Goal: Download file/media: Download file/media

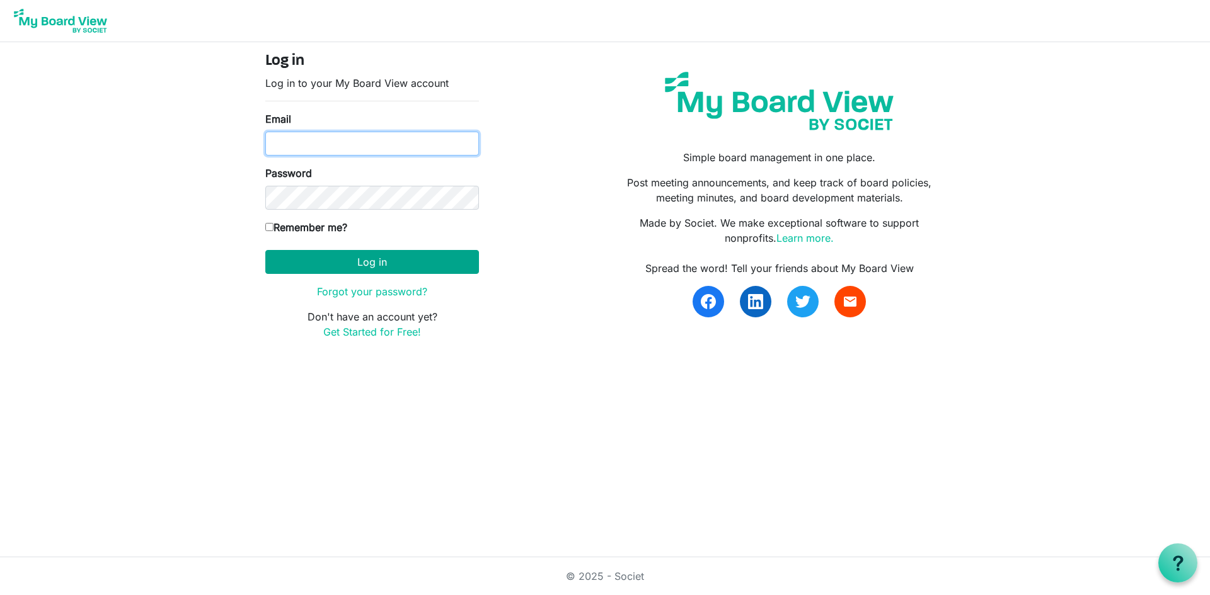
type input "[PERSON_NAME][EMAIL_ADDRESS][PERSON_NAME][DOMAIN_NAME]"
click at [382, 260] on button "Log in" at bounding box center [372, 262] width 214 height 24
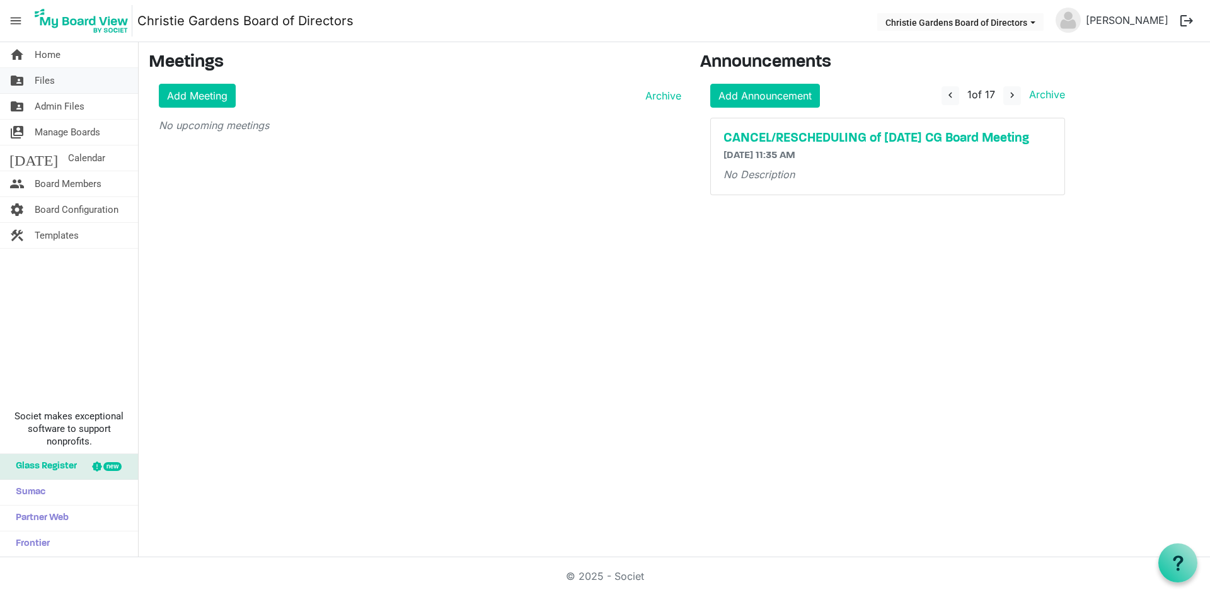
click at [53, 77] on span "Files" at bounding box center [45, 80] width 20 height 25
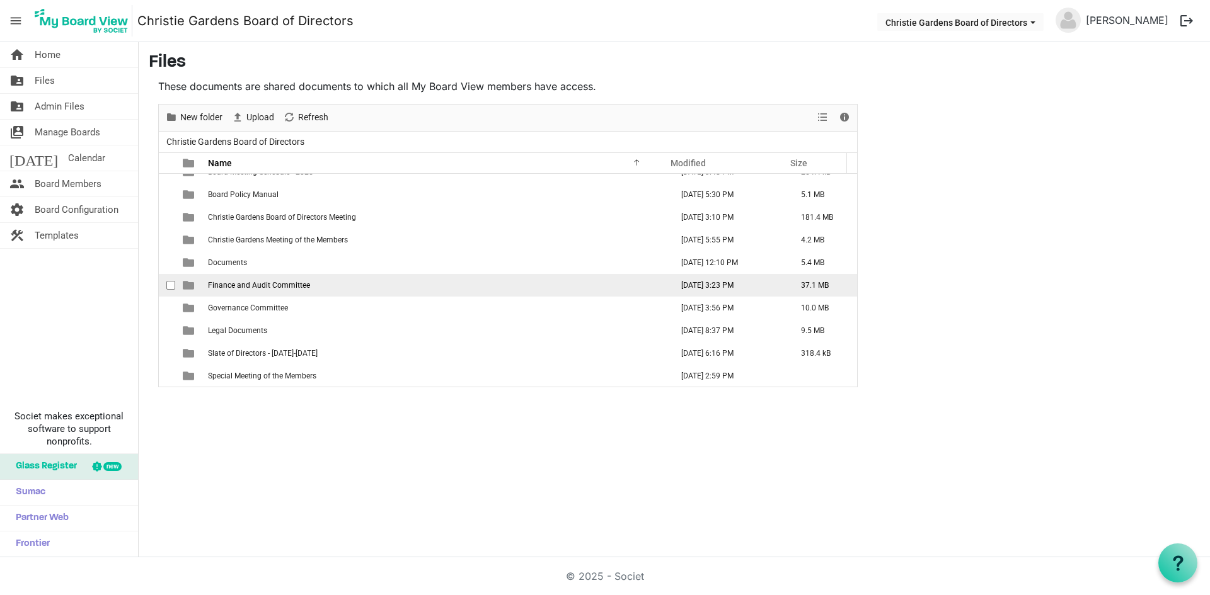
scroll to position [59, 0]
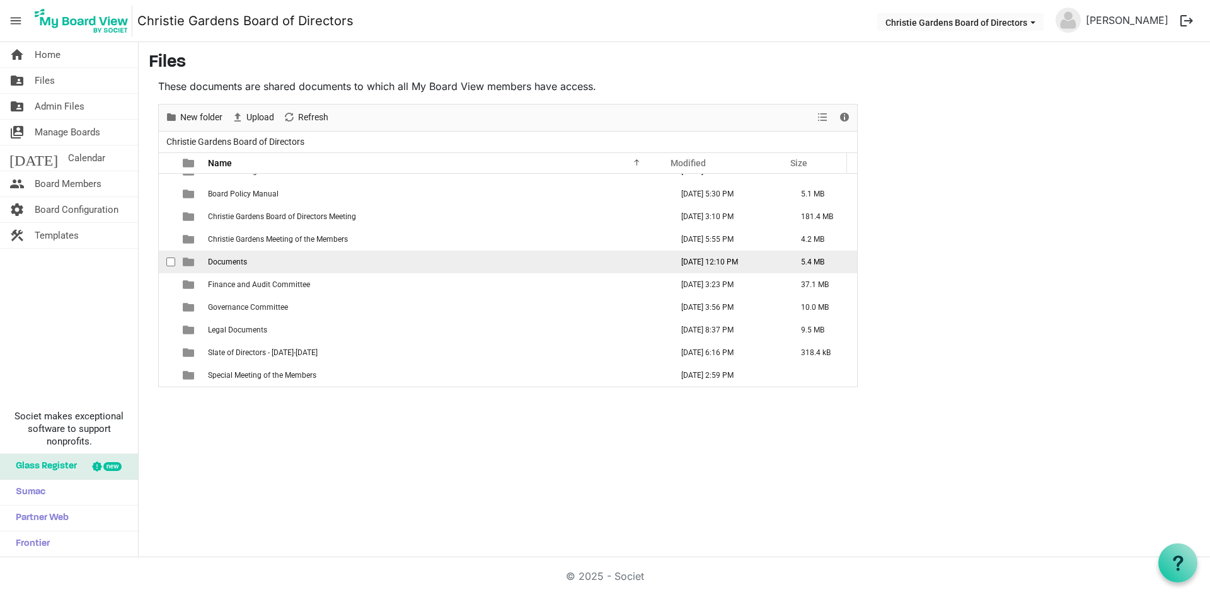
click at [251, 270] on td "Documents" at bounding box center [436, 262] width 464 height 23
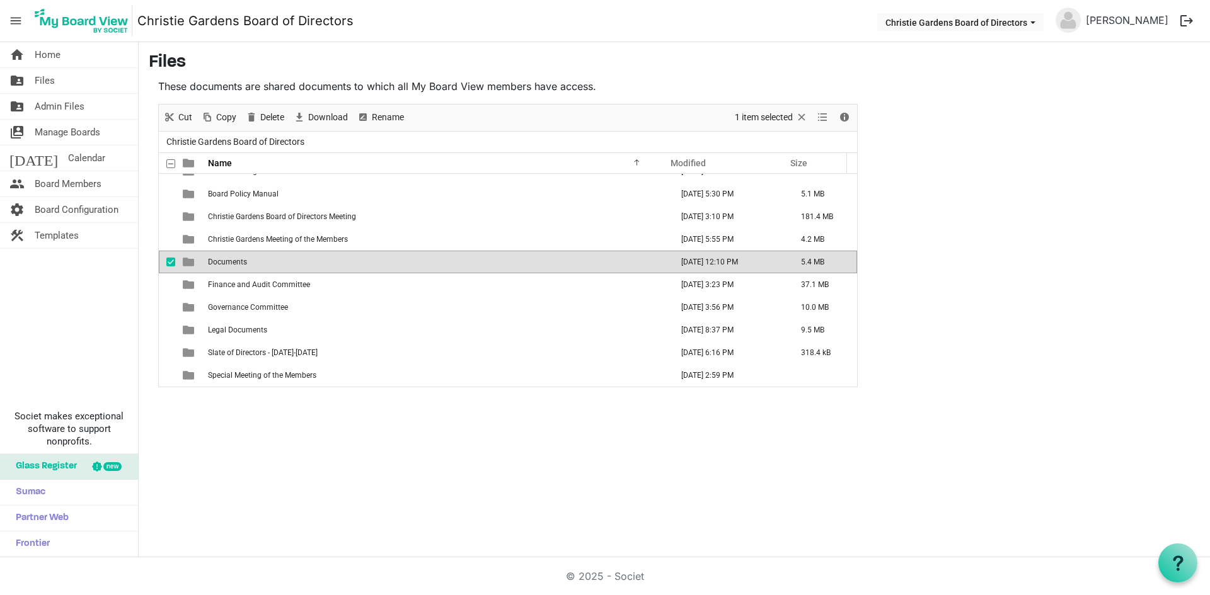
click at [205, 264] on td "Documents" at bounding box center [436, 262] width 464 height 23
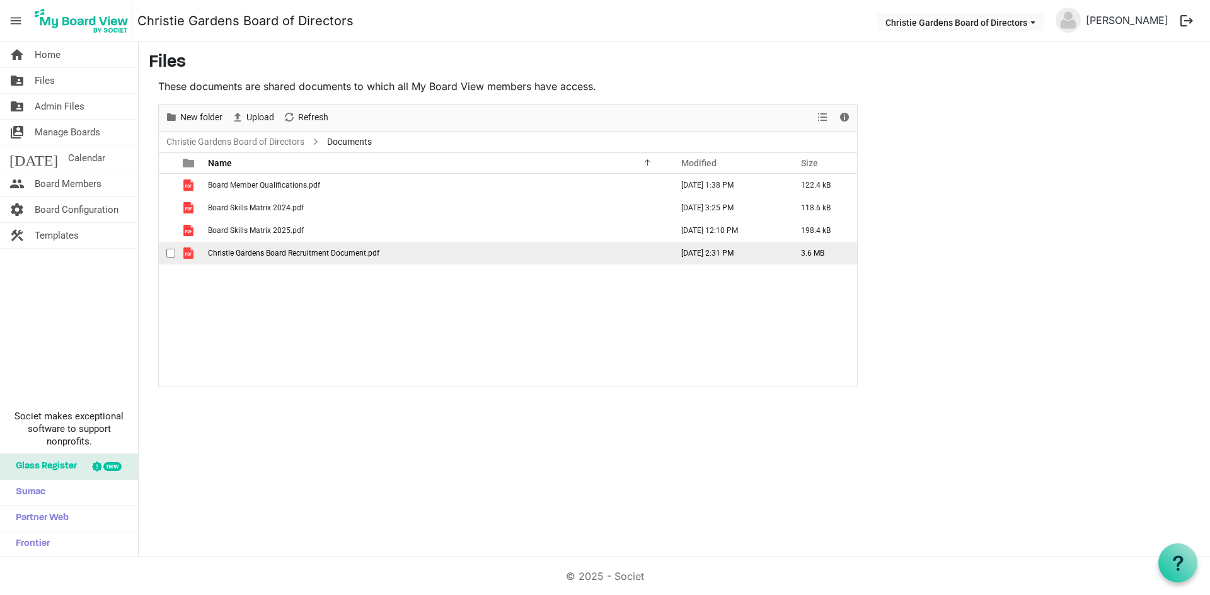
scroll to position [0, 0]
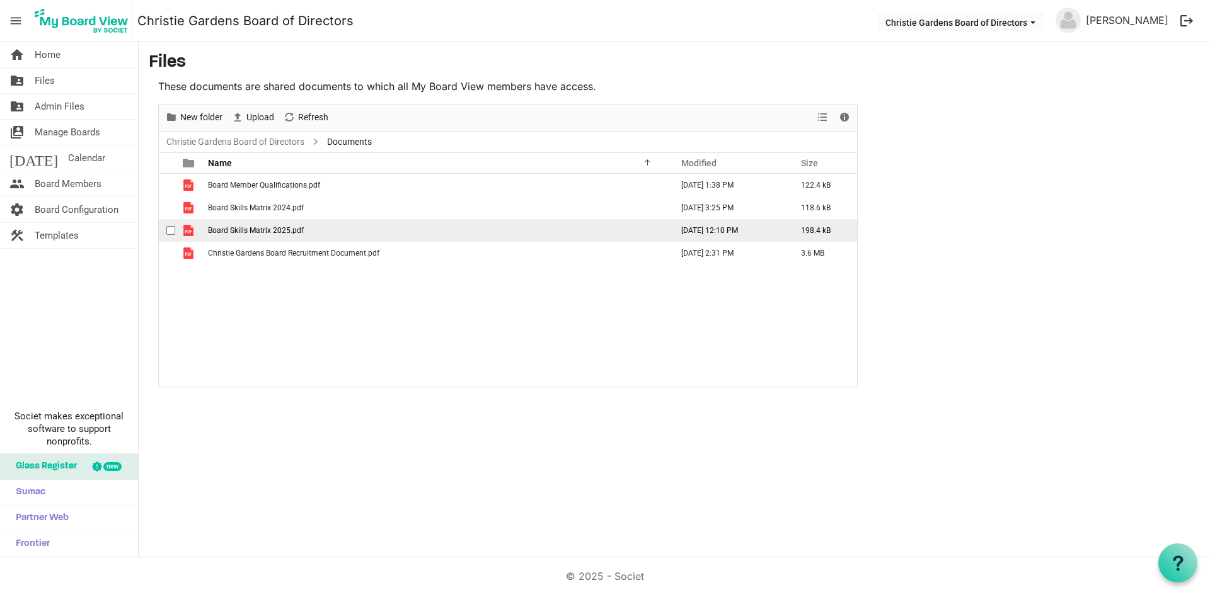
click at [232, 231] on span "Board Skills Matrix 2025.pdf" at bounding box center [256, 230] width 96 height 9
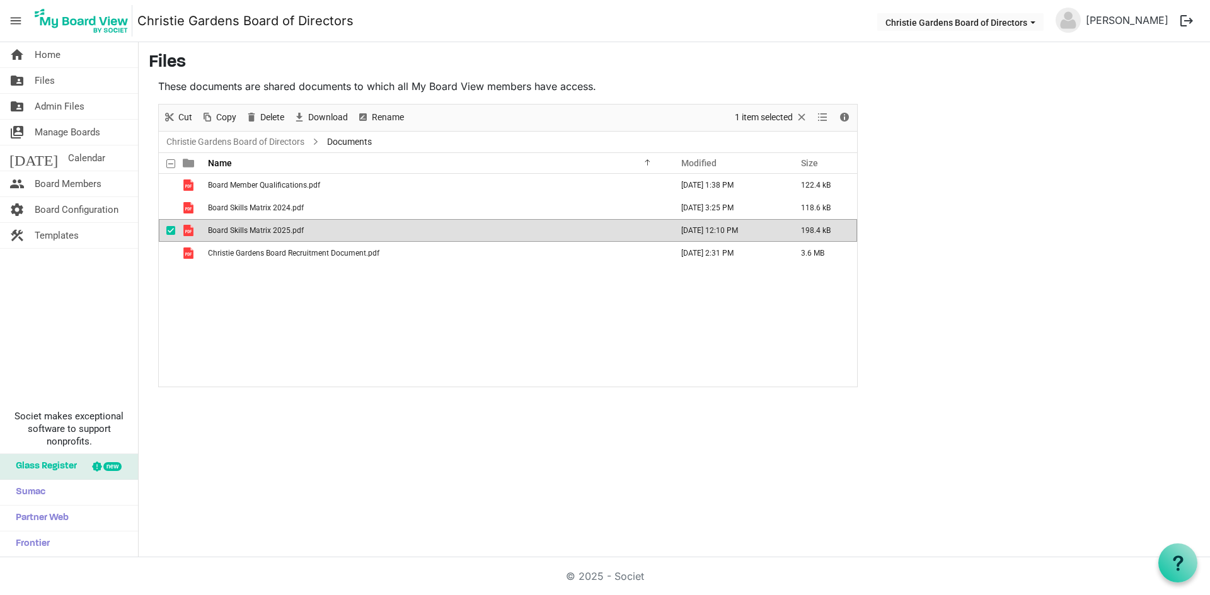
click at [232, 231] on span "Board Skills Matrix 2025.pdf" at bounding box center [256, 230] width 96 height 9
click at [559, 549] on div "home Home folder_shared Files folder_shared Admin Files switch_account Manage B…" at bounding box center [605, 299] width 1210 height 515
